Goal: Browse casually: Explore the website without a specific task or goal

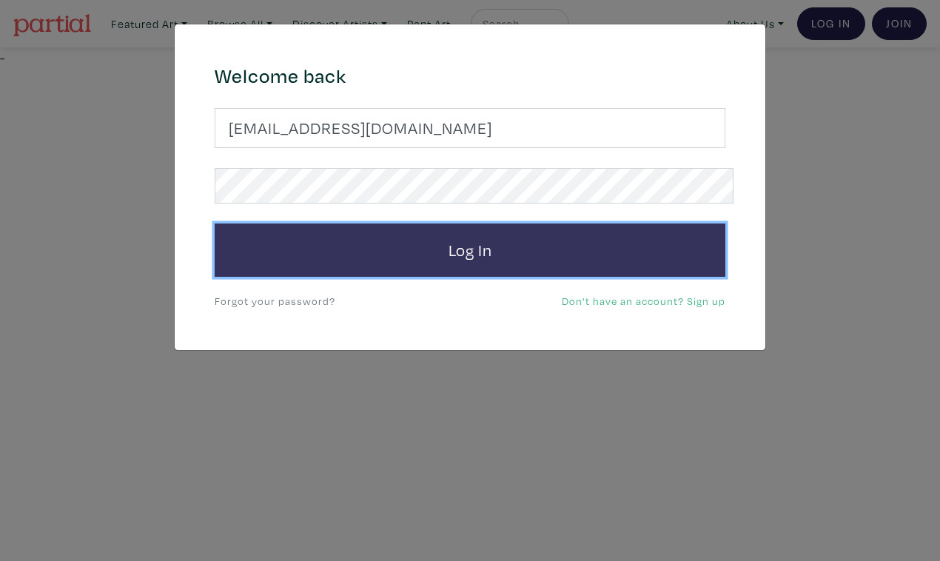
click at [516, 231] on button "Log In" at bounding box center [470, 250] width 511 height 53
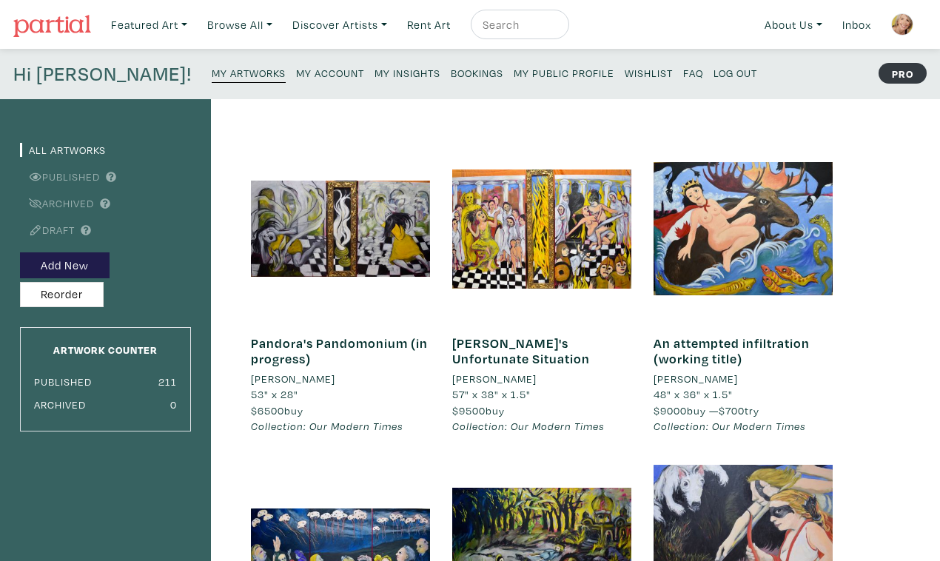
click at [514, 66] on small "My Public Profile" at bounding box center [564, 73] width 101 height 14
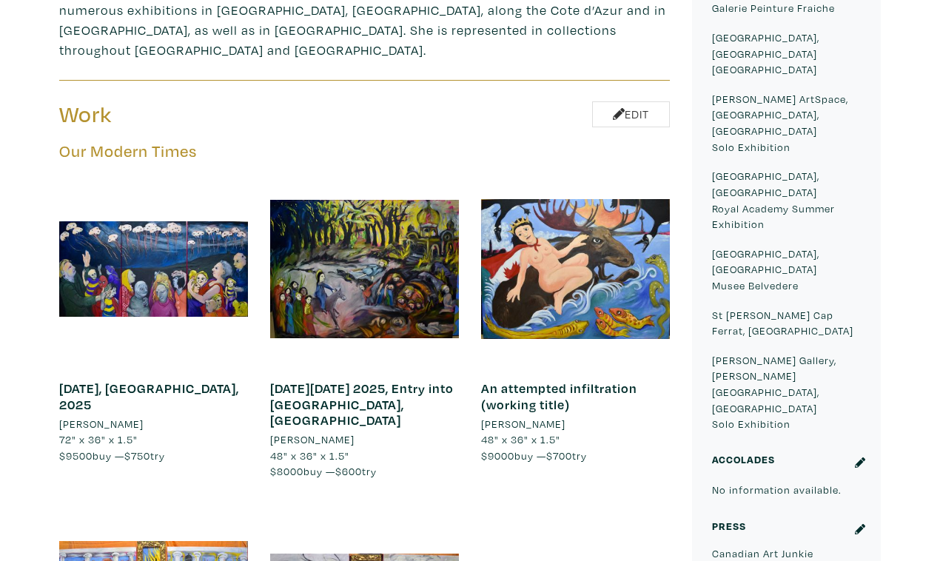
scroll to position [758, 0]
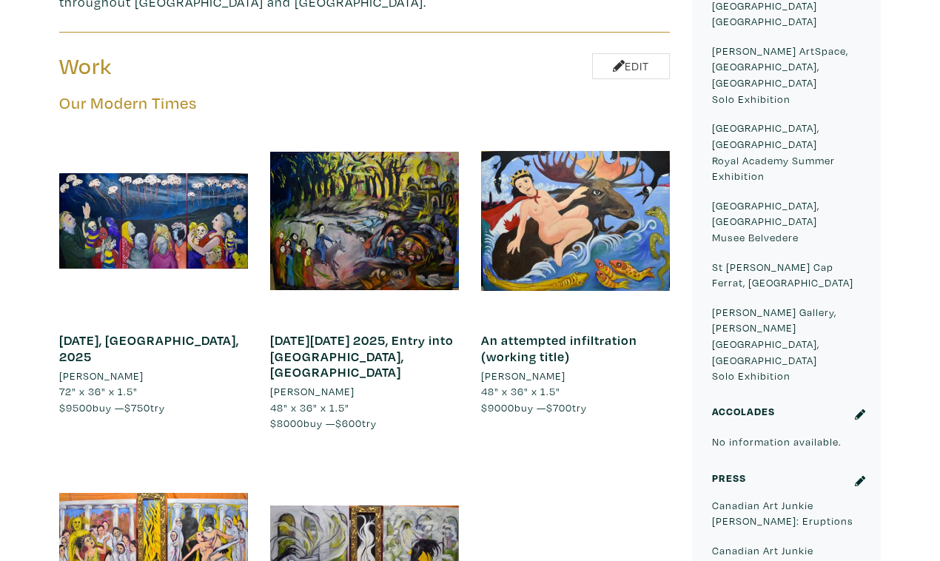
scroll to position [799, 0]
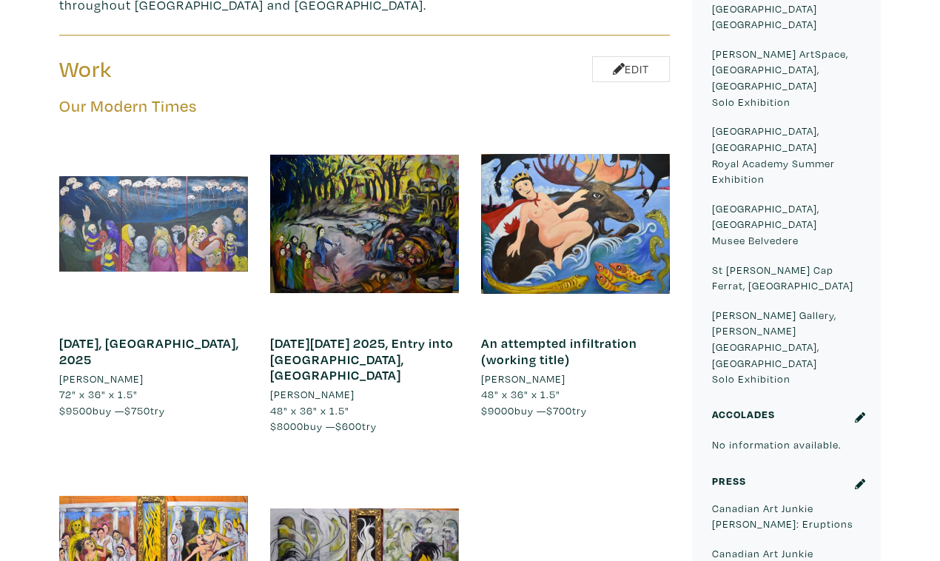
click at [147, 130] on div at bounding box center [153, 224] width 189 height 189
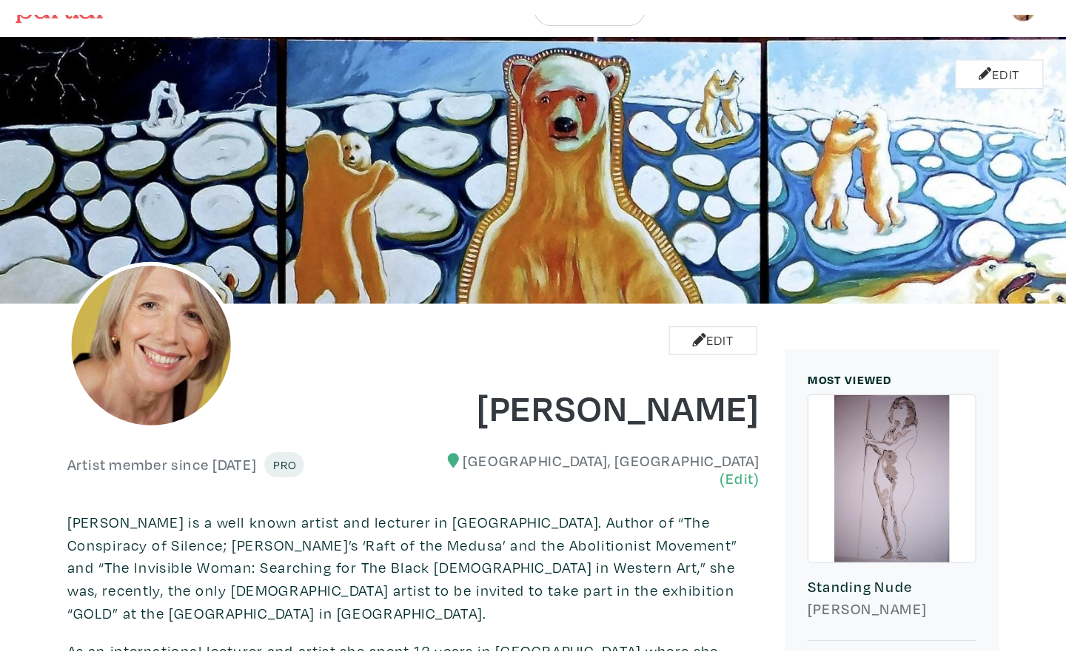
scroll to position [0, 0]
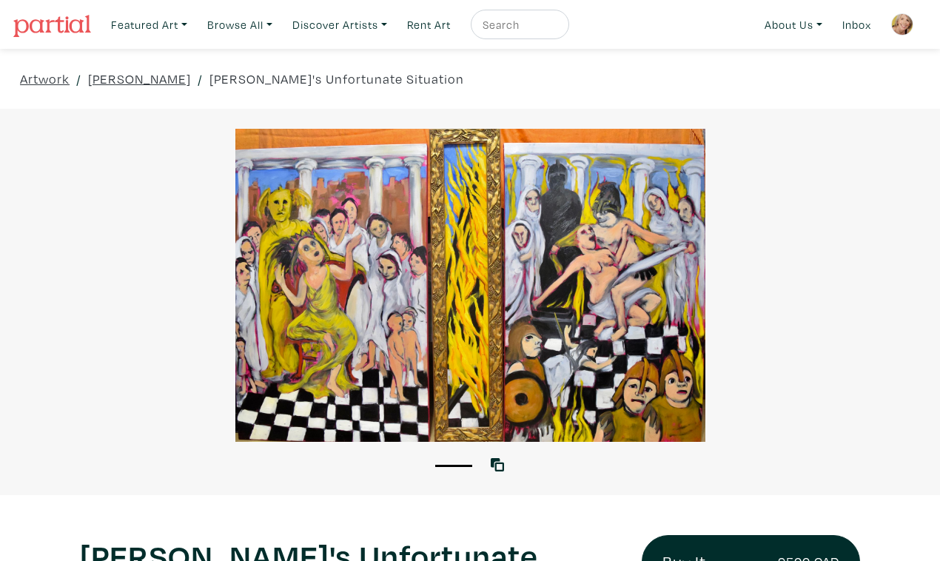
click at [878, 325] on div at bounding box center [470, 285] width 940 height 313
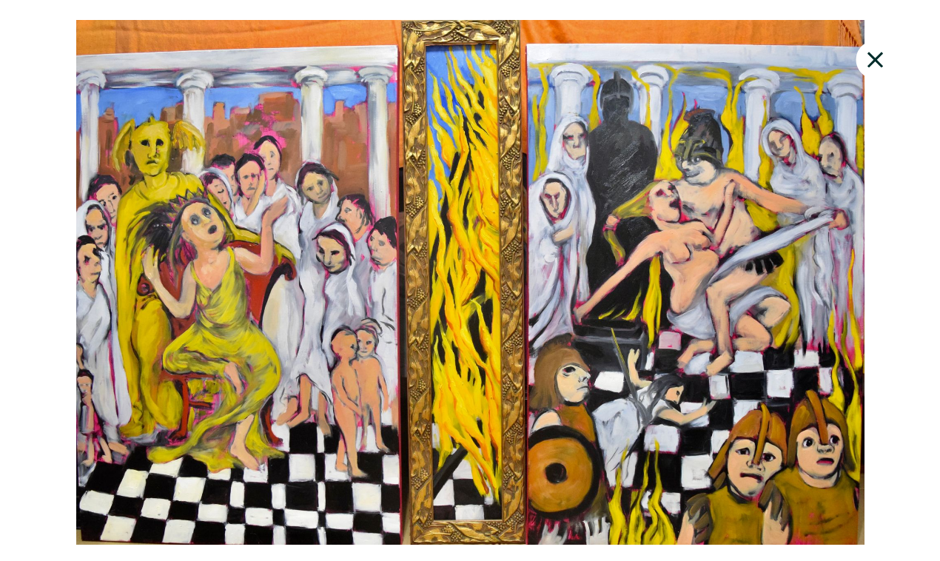
click at [903, 319] on div at bounding box center [470, 282] width 940 height 525
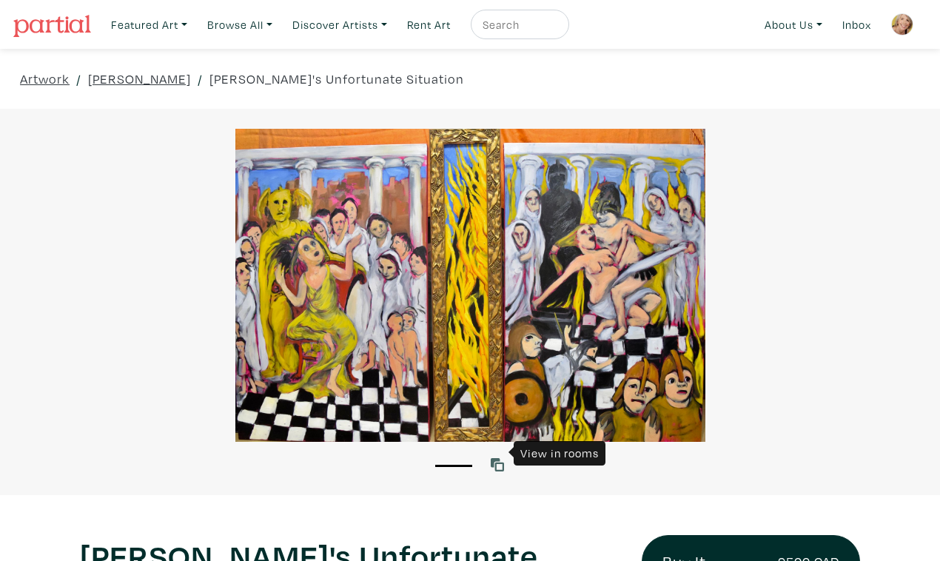
click at [498, 458] on icon at bounding box center [497, 464] width 13 height 13
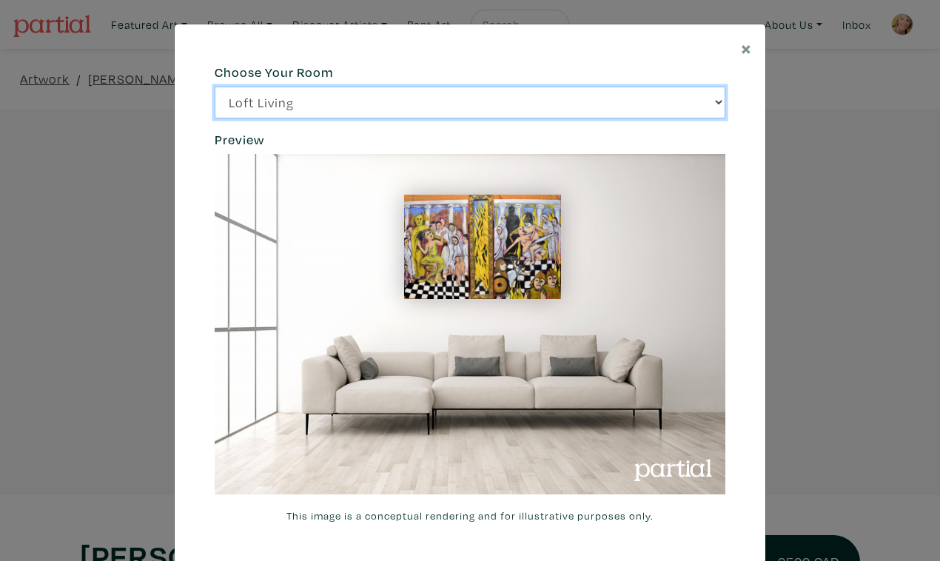
click option "Bright Bedroom" at bounding box center [0, 0] width 0 height 0
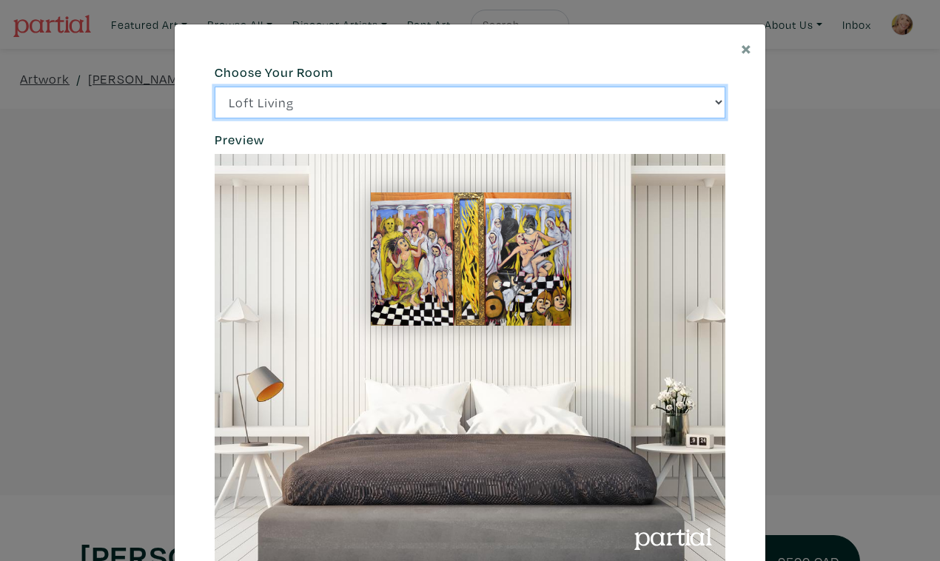
click option "City Office" at bounding box center [0, 0] width 0 height 0
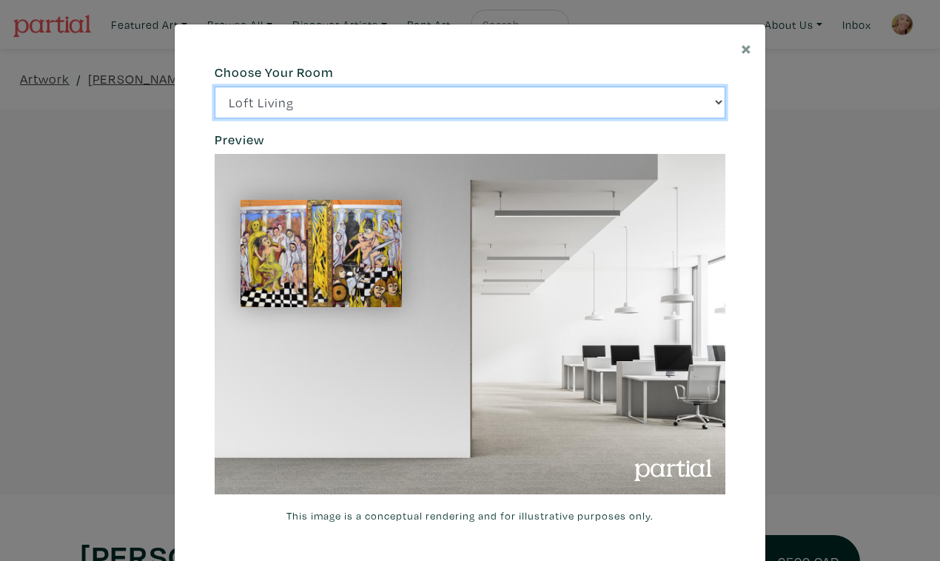
click option "Gallery Space" at bounding box center [0, 0] width 0 height 0
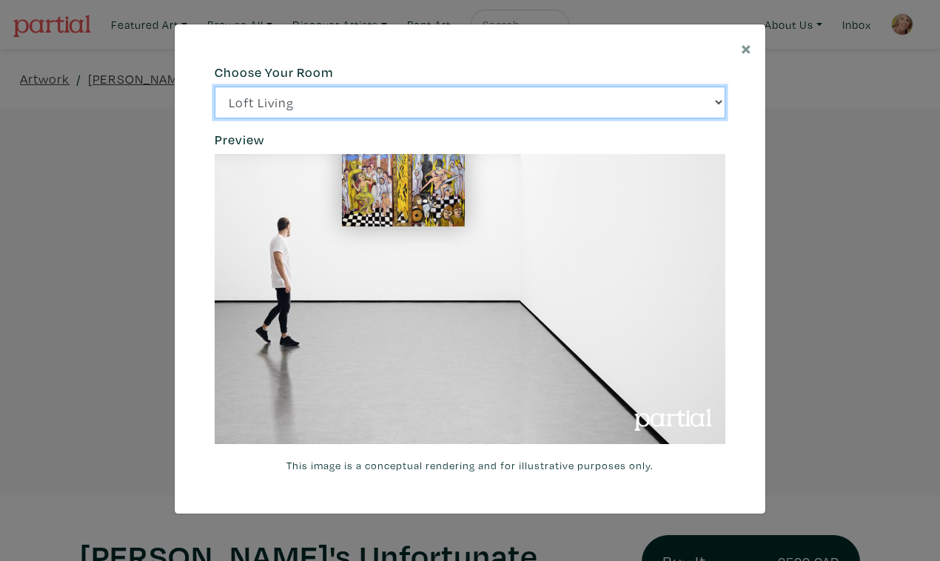
click option "Loft Living" at bounding box center [0, 0] width 0 height 0
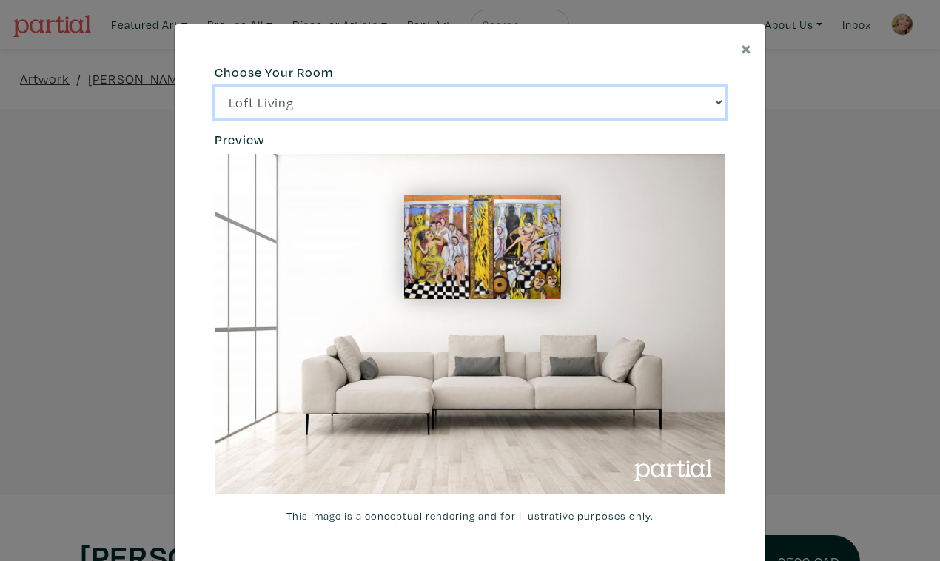
select select "/thumb/phpThumb.php?src=https%3A%2F%2Flabs.partial.gallery%2Fprojects%2Frenderi…"
click option "Bright Bedroom" at bounding box center [0, 0] width 0 height 0
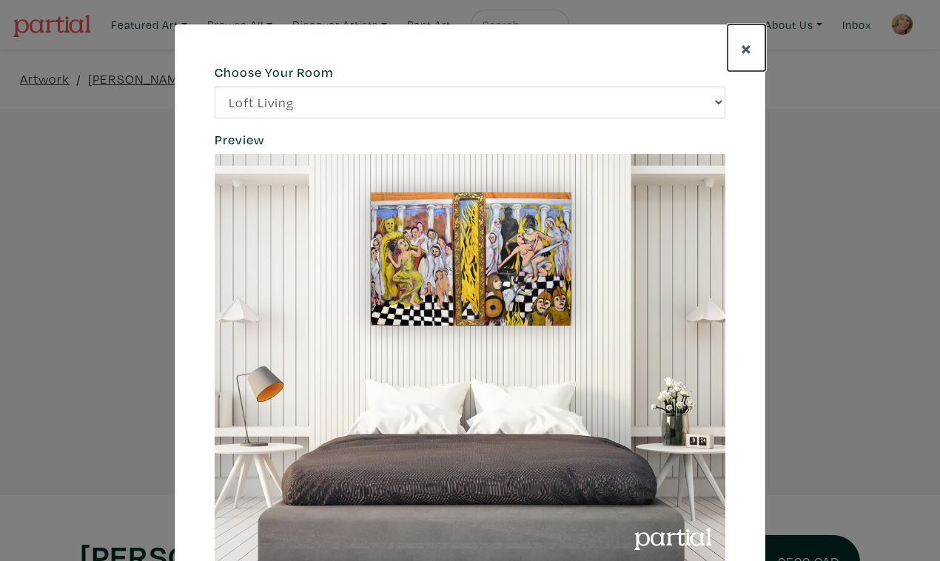
click at [748, 40] on span "×" at bounding box center [746, 48] width 11 height 26
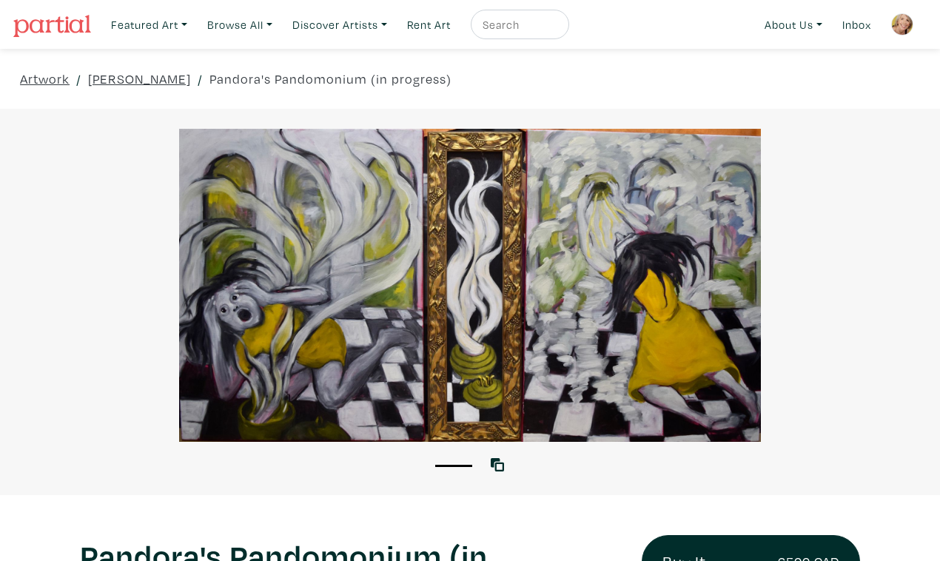
click at [862, 353] on div at bounding box center [470, 285] width 940 height 313
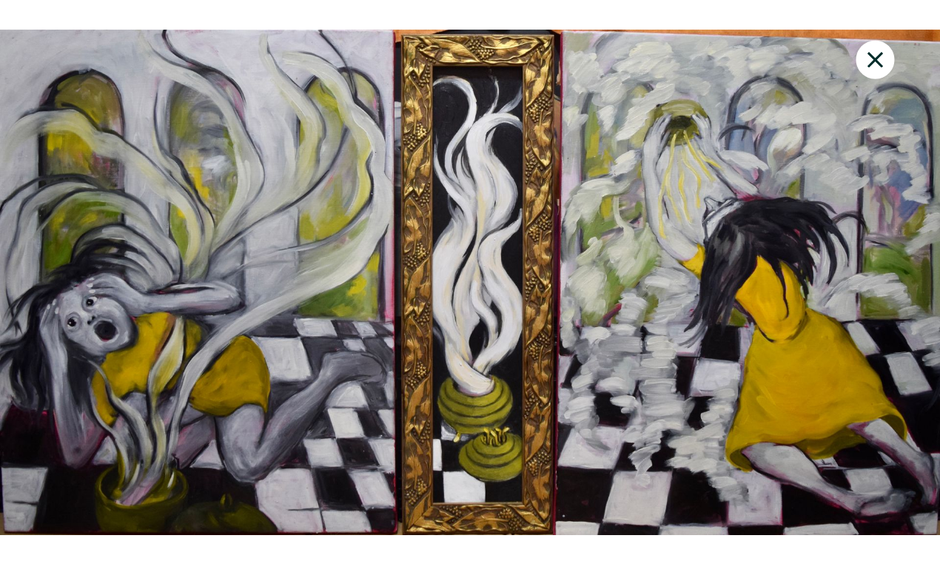
click at [880, 49] on icon at bounding box center [875, 60] width 50 height 40
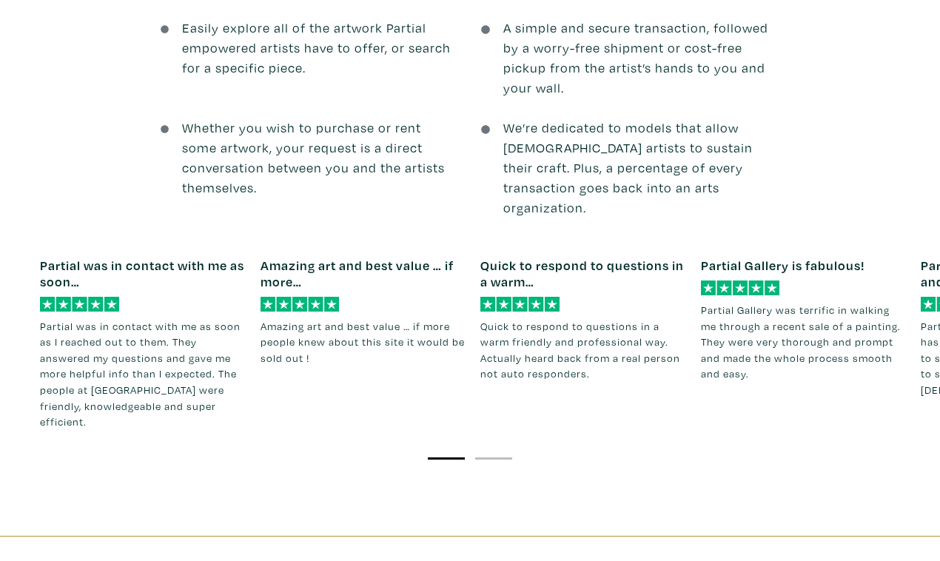
scroll to position [1718, 0]
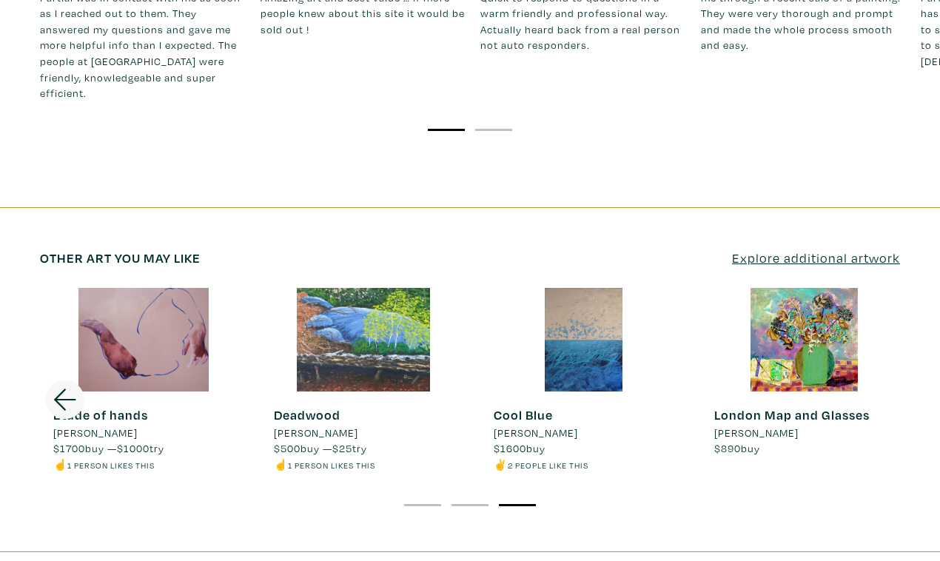
scroll to position [2046, 0]
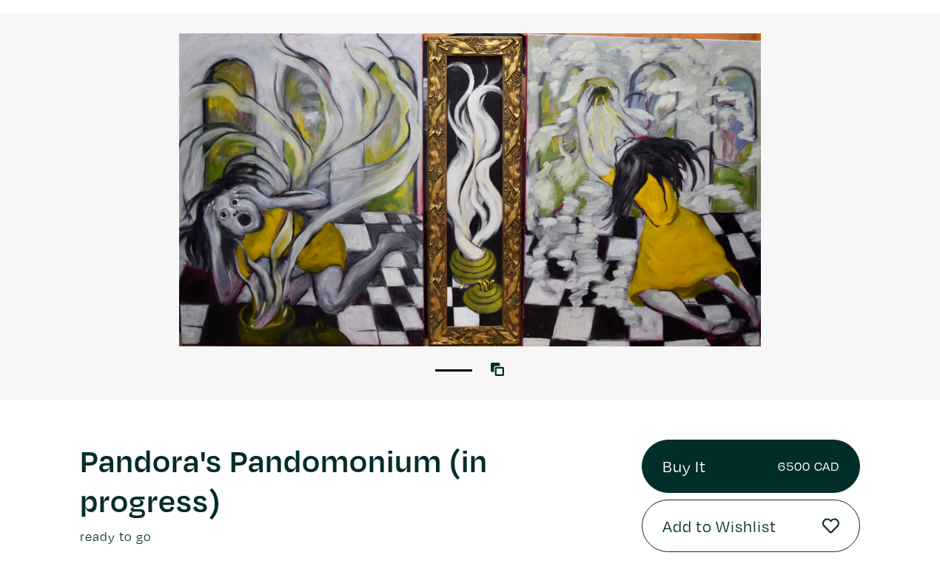
scroll to position [0, 0]
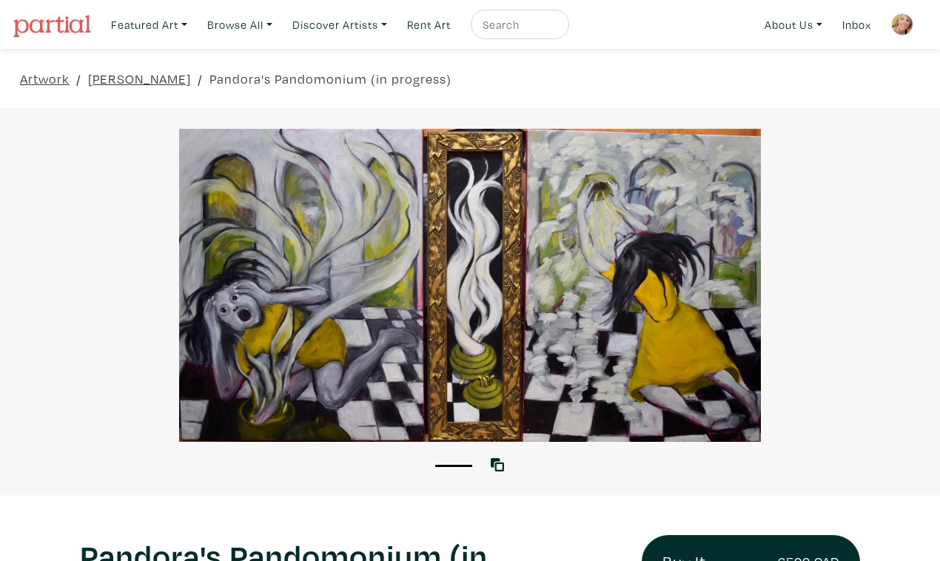
click at [849, 388] on div at bounding box center [470, 285] width 940 height 313
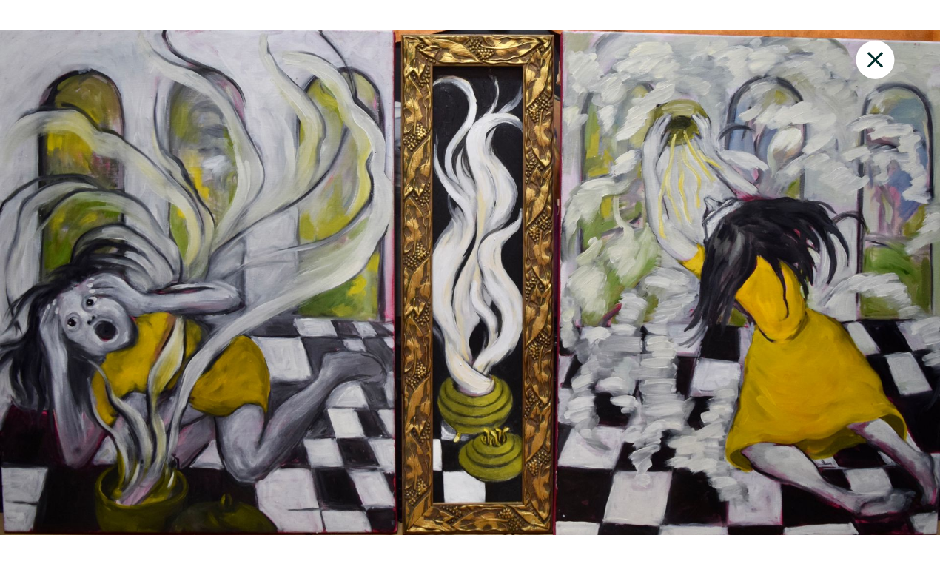
click at [884, 48] on icon at bounding box center [875, 60] width 50 height 40
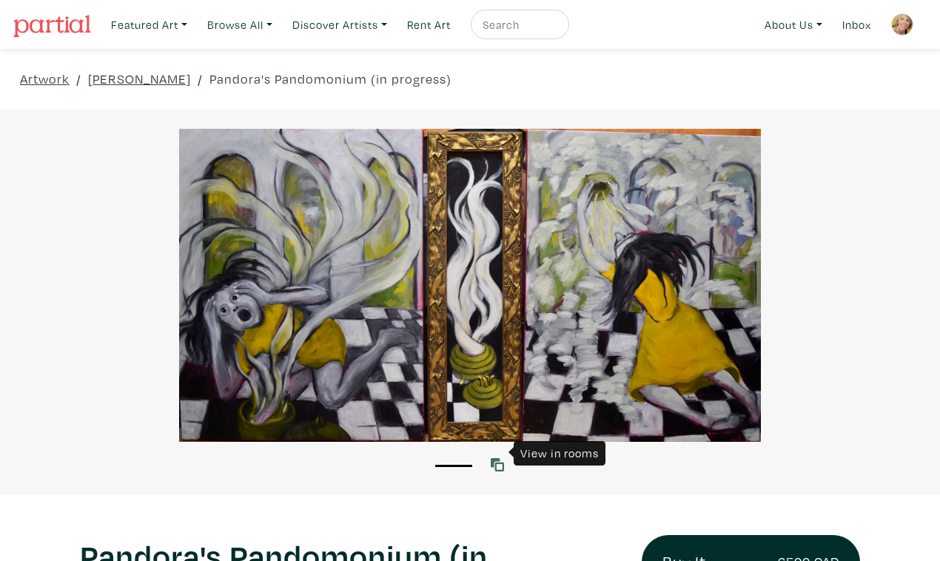
click at [497, 458] on icon at bounding box center [497, 464] width 13 height 13
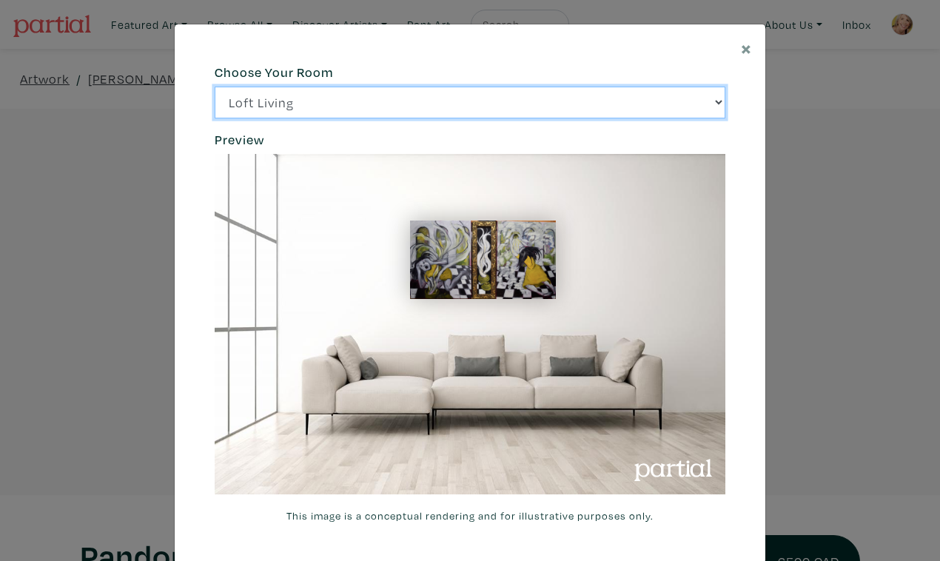
click option "Bright Bedroom" at bounding box center [0, 0] width 0 height 0
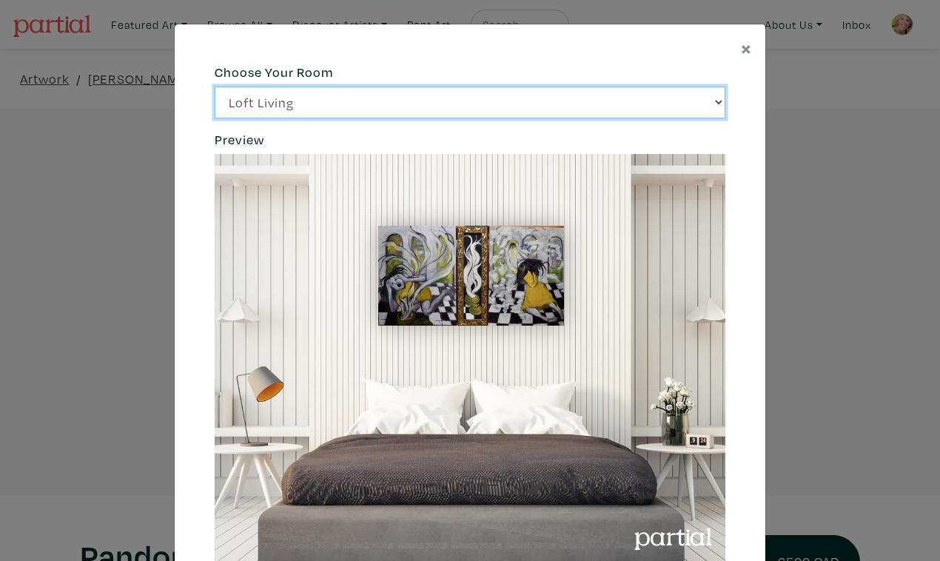
click option "Gallery Space" at bounding box center [0, 0] width 0 height 0
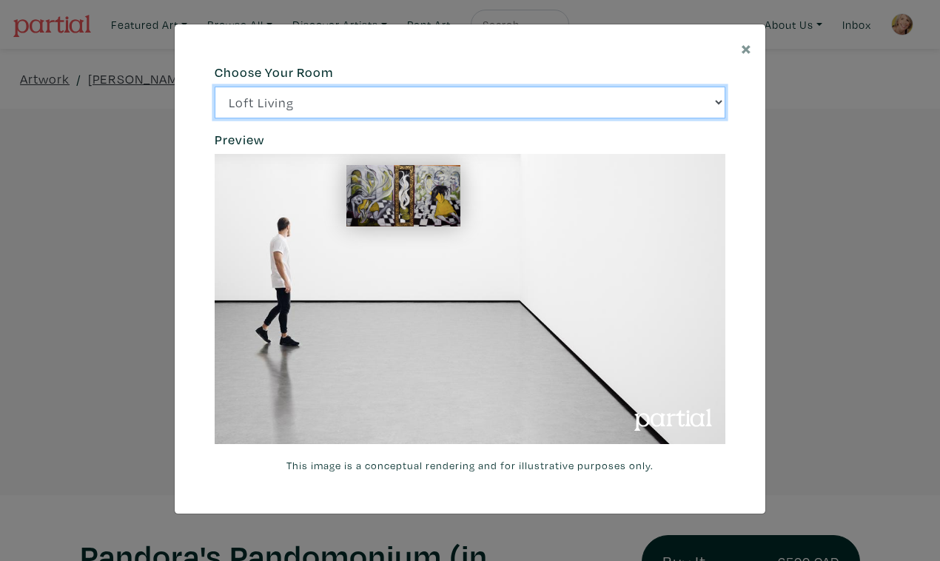
click option "City Office" at bounding box center [0, 0] width 0 height 0
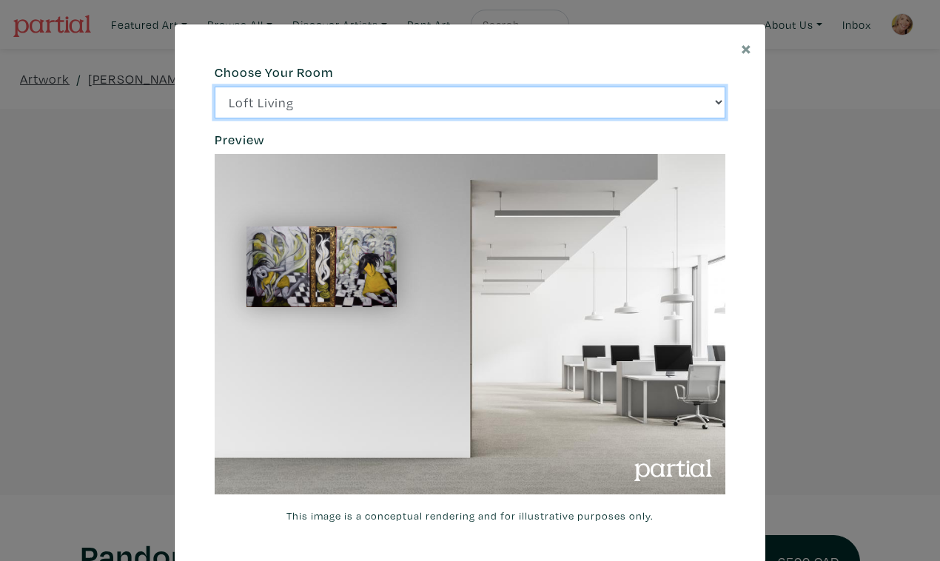
click option "Bright Bedroom" at bounding box center [0, 0] width 0 height 0
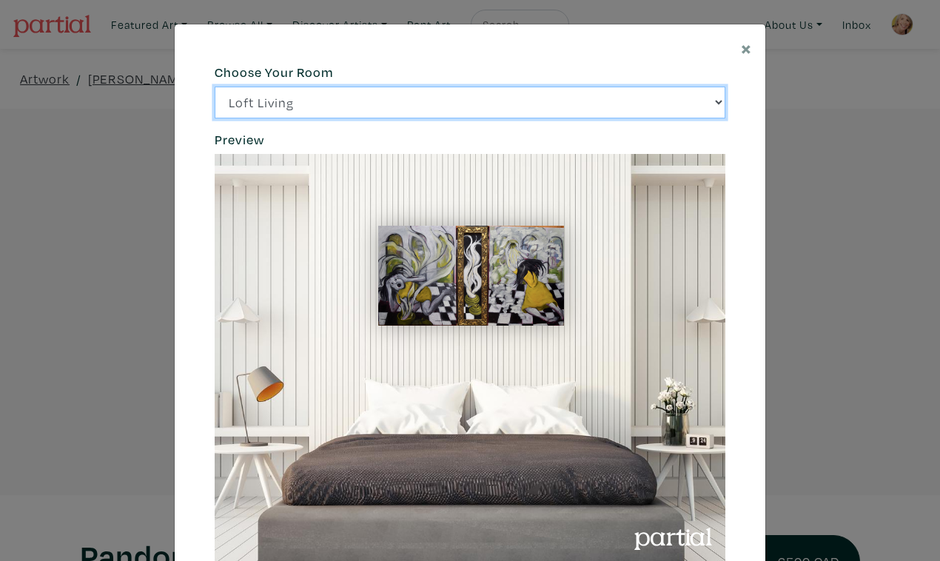
select select "/thumb/phpThumb.php?src=https%3A%2F%2Flabs.partial.gallery%2Fprojects%2Frenderi…"
click option "Loft Living" at bounding box center [0, 0] width 0 height 0
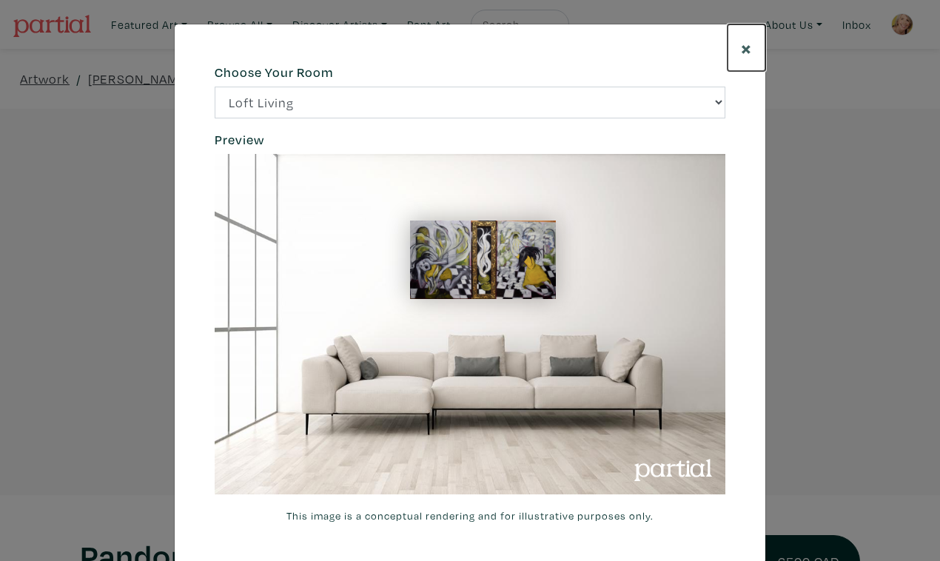
click at [749, 41] on span "×" at bounding box center [746, 48] width 11 height 26
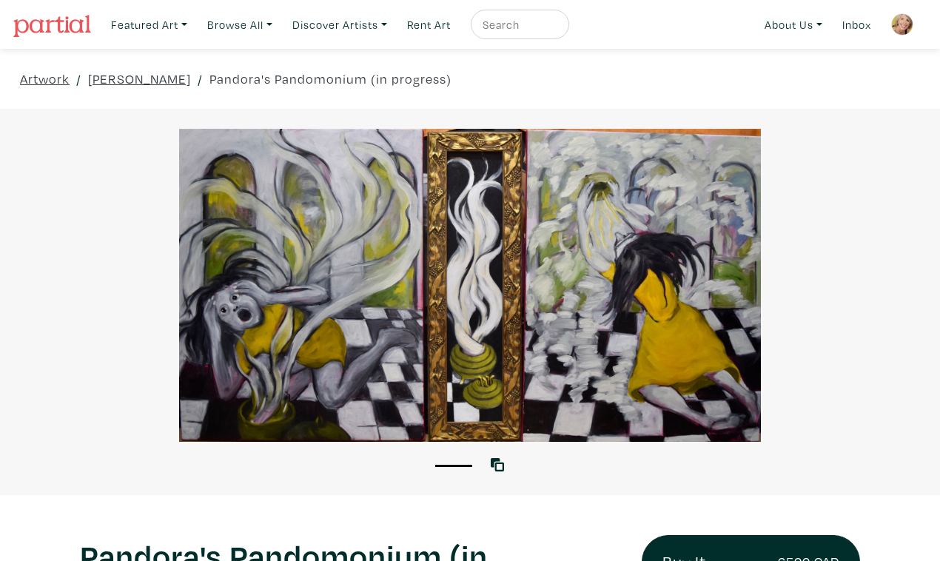
click at [869, 274] on div at bounding box center [470, 285] width 940 height 313
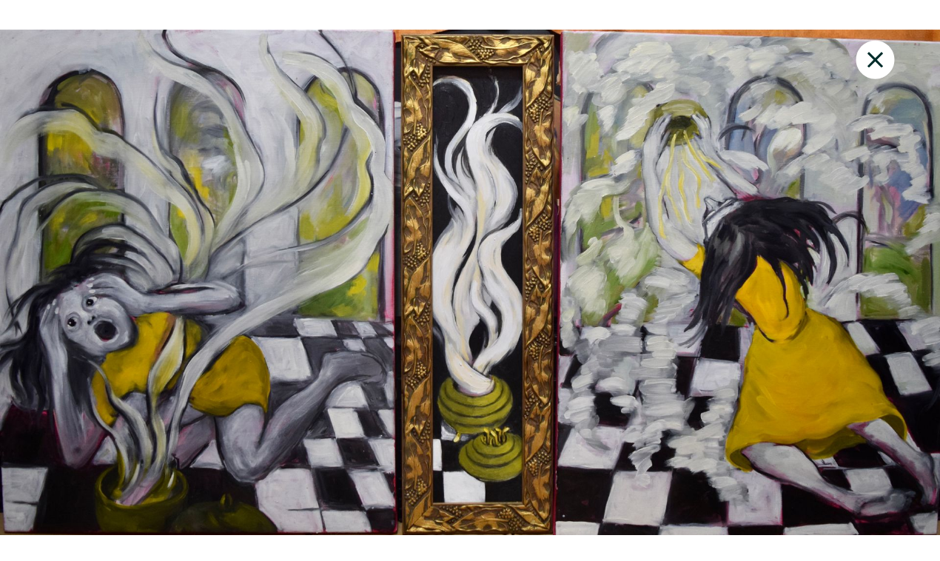
click at [881, 49] on icon at bounding box center [875, 60] width 50 height 40
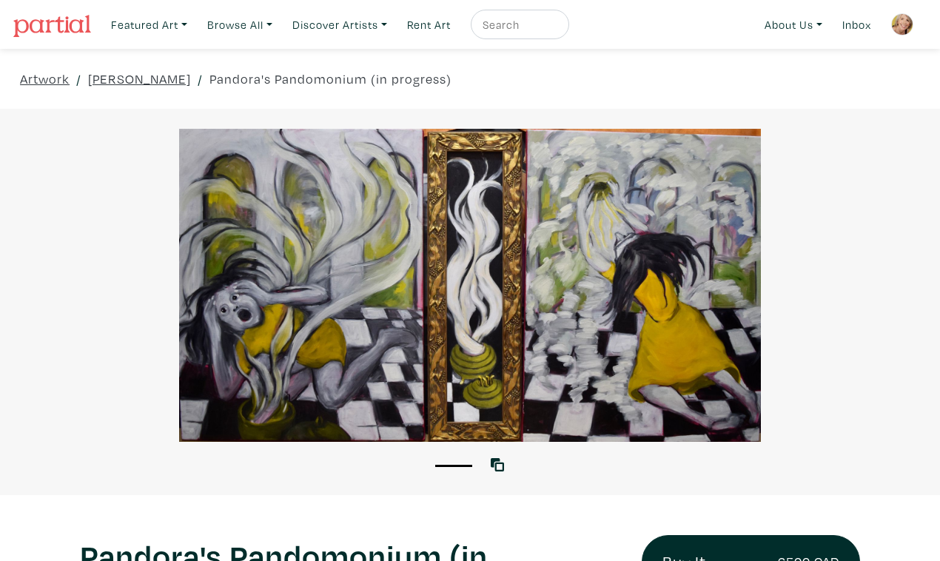
click at [830, 267] on div at bounding box center [470, 285] width 940 height 313
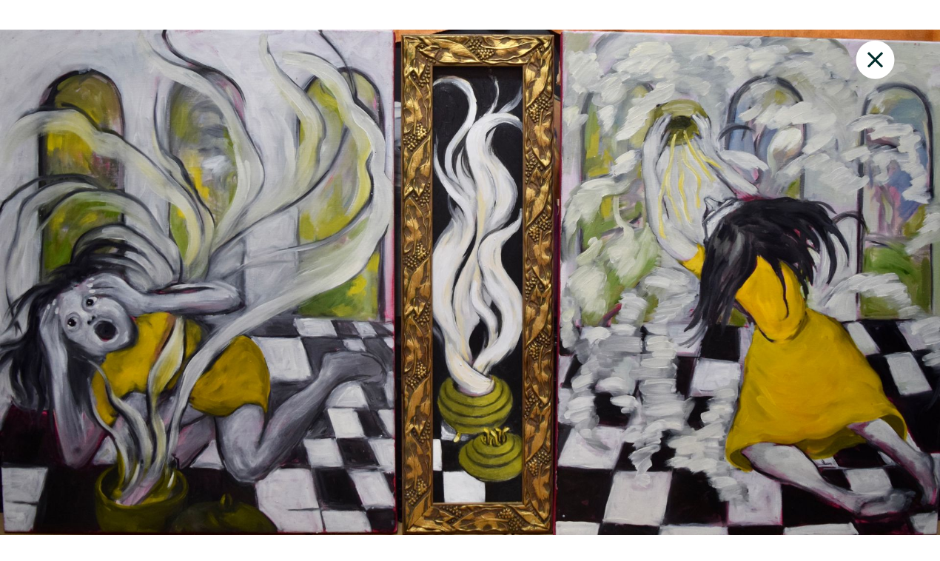
click at [882, 50] on icon at bounding box center [875, 60] width 50 height 40
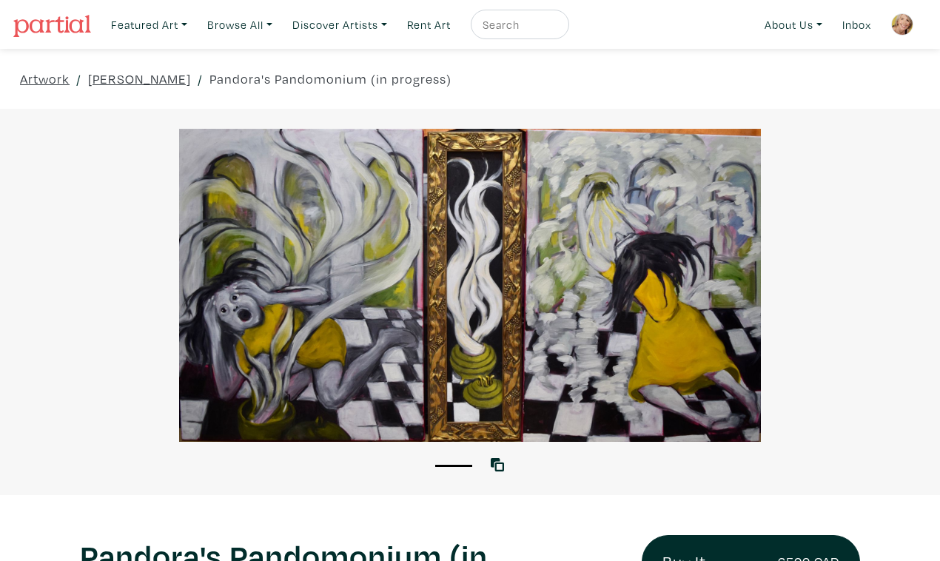
click at [498, 458] on icon at bounding box center [497, 464] width 13 height 13
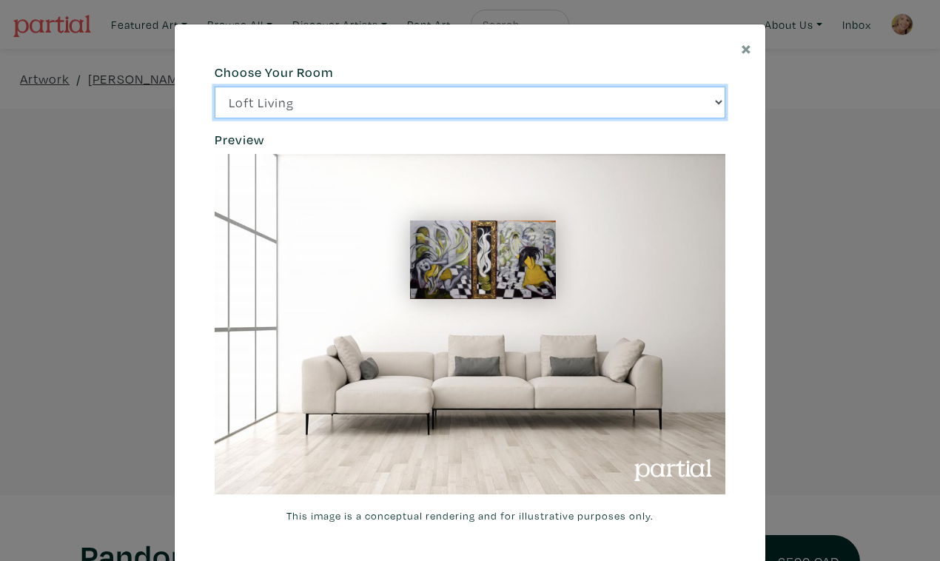
select select "/thumb/phpThumb.php?src=https%3A%2F%2Flabs.partial.gallery%2Fprojects%2Frenderi…"
click option "Bright Bedroom" at bounding box center [0, 0] width 0 height 0
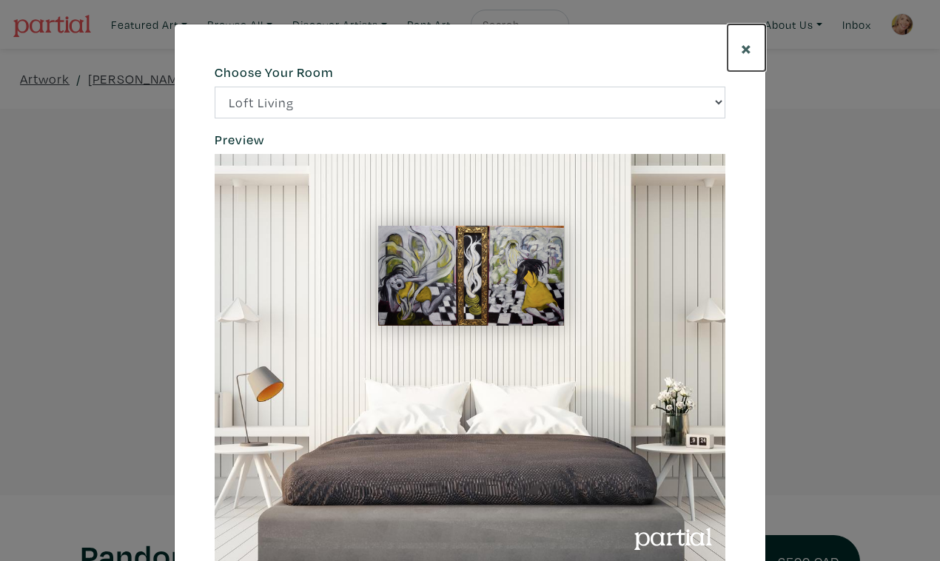
click at [749, 41] on span "×" at bounding box center [746, 48] width 11 height 26
